Goal: Task Accomplishment & Management: Manage account settings

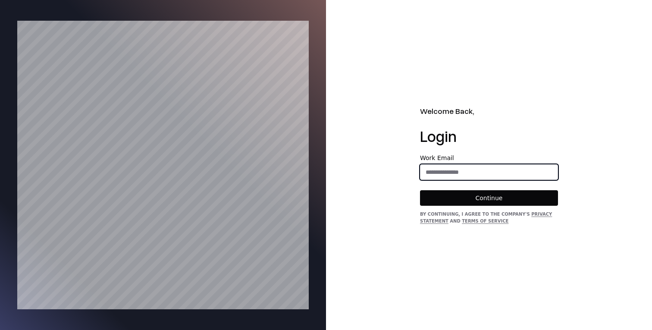
click at [460, 177] on input "email" at bounding box center [488, 172] width 137 height 16
type input "**********"
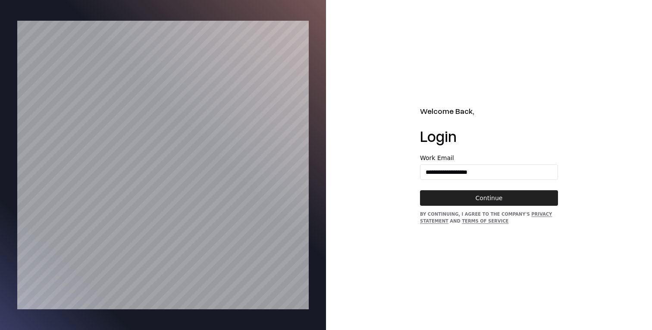
click at [477, 195] on button "Continue" at bounding box center [489, 198] width 138 height 16
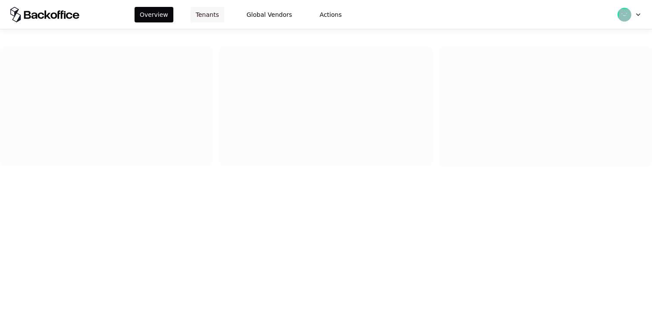
click at [208, 15] on button "Tenants" at bounding box center [208, 15] width 34 height 16
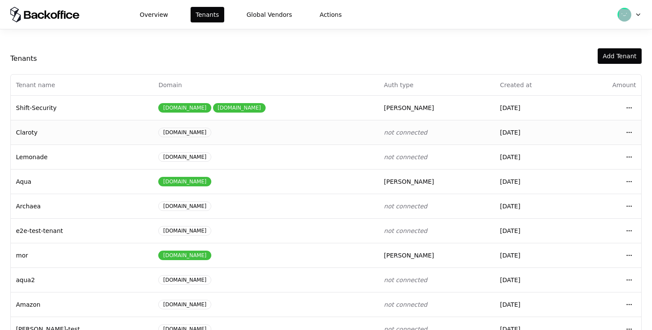
scroll to position [120, 0]
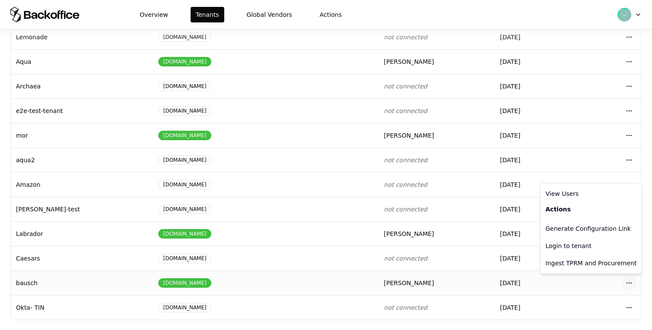
click at [630, 283] on html "Overview Tenants Global Vendors Actions Tenants Add Tenant Tenant name Domain A…" at bounding box center [326, 165] width 652 height 330
click at [596, 244] on div "Login to tenant" at bounding box center [591, 245] width 98 height 17
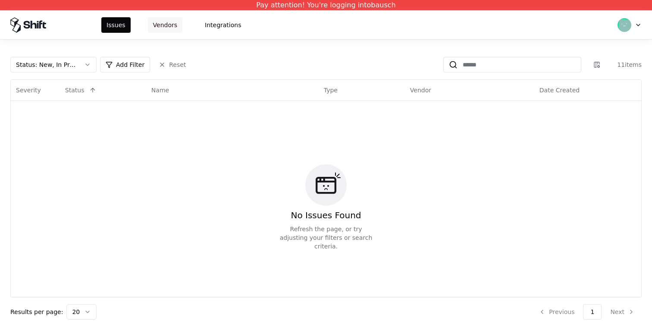
click at [160, 21] on button "Vendors" at bounding box center [165, 25] width 34 height 16
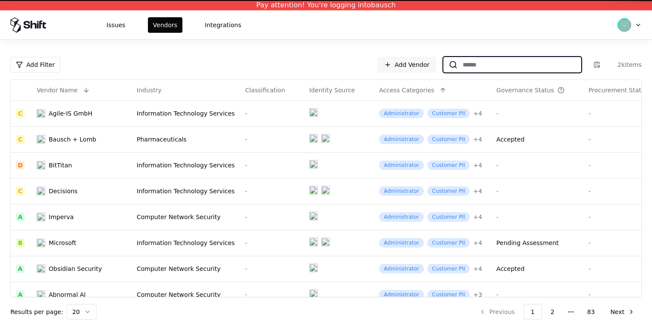
click at [481, 72] on input at bounding box center [519, 65] width 123 height 16
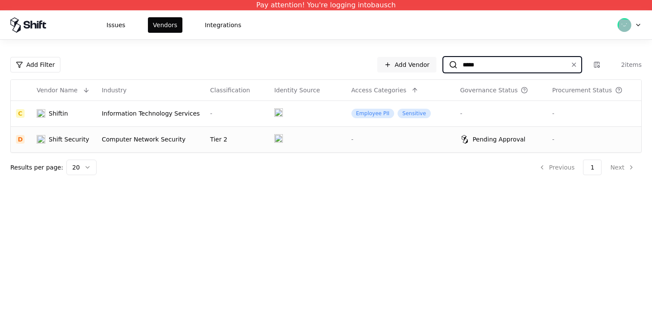
type input "*****"
click at [316, 143] on td at bounding box center [307, 139] width 77 height 26
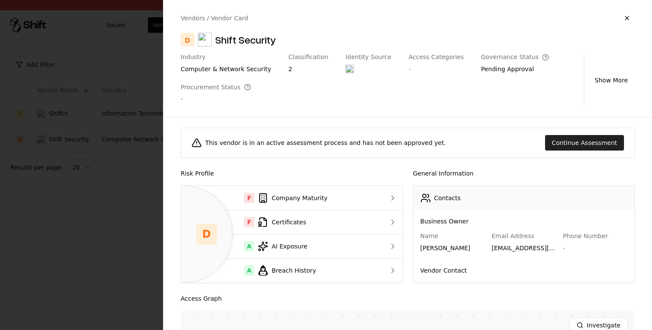
click at [567, 142] on button "Continue Assessment" at bounding box center [584, 143] width 79 height 16
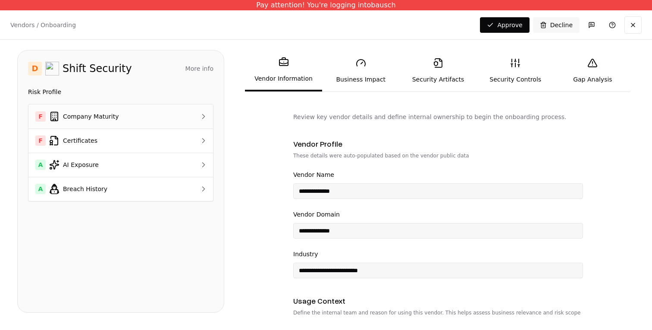
click at [156, 117] on div "F Company Maturity" at bounding box center [105, 116] width 141 height 10
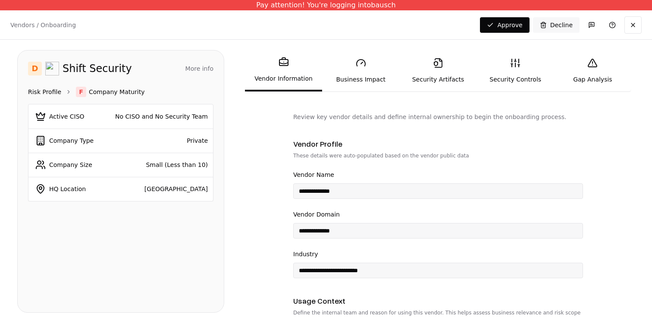
click at [40, 88] on link "Risk Profile" at bounding box center [44, 92] width 33 height 9
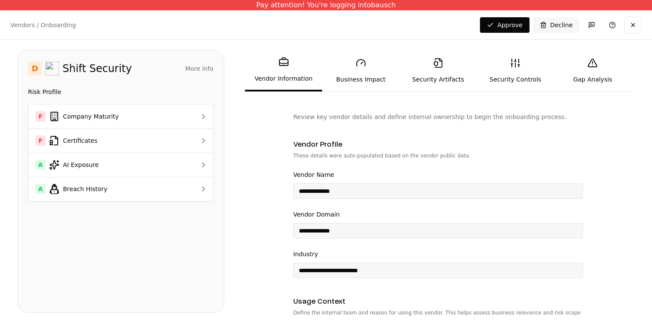
click at [356, 85] on link "Business Impact" at bounding box center [360, 71] width 77 height 40
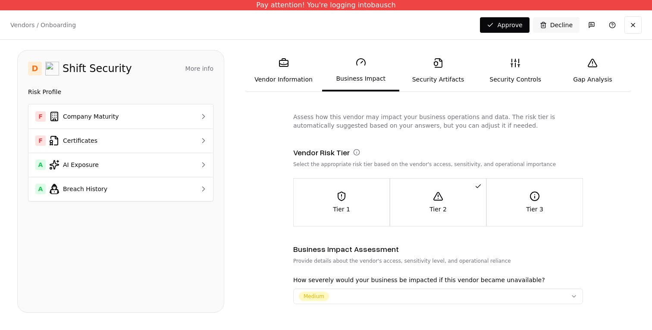
click at [449, 80] on link "Security Artifacts" at bounding box center [437, 71] width 77 height 40
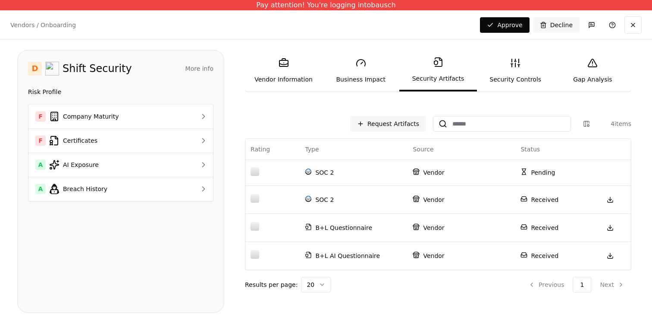
click at [505, 82] on link "Security Controls" at bounding box center [515, 71] width 77 height 40
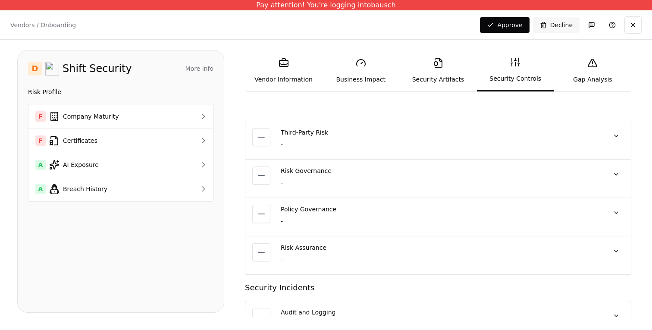
scroll to position [1999, 0]
